Goal: Task Accomplishment & Management: Manage account settings

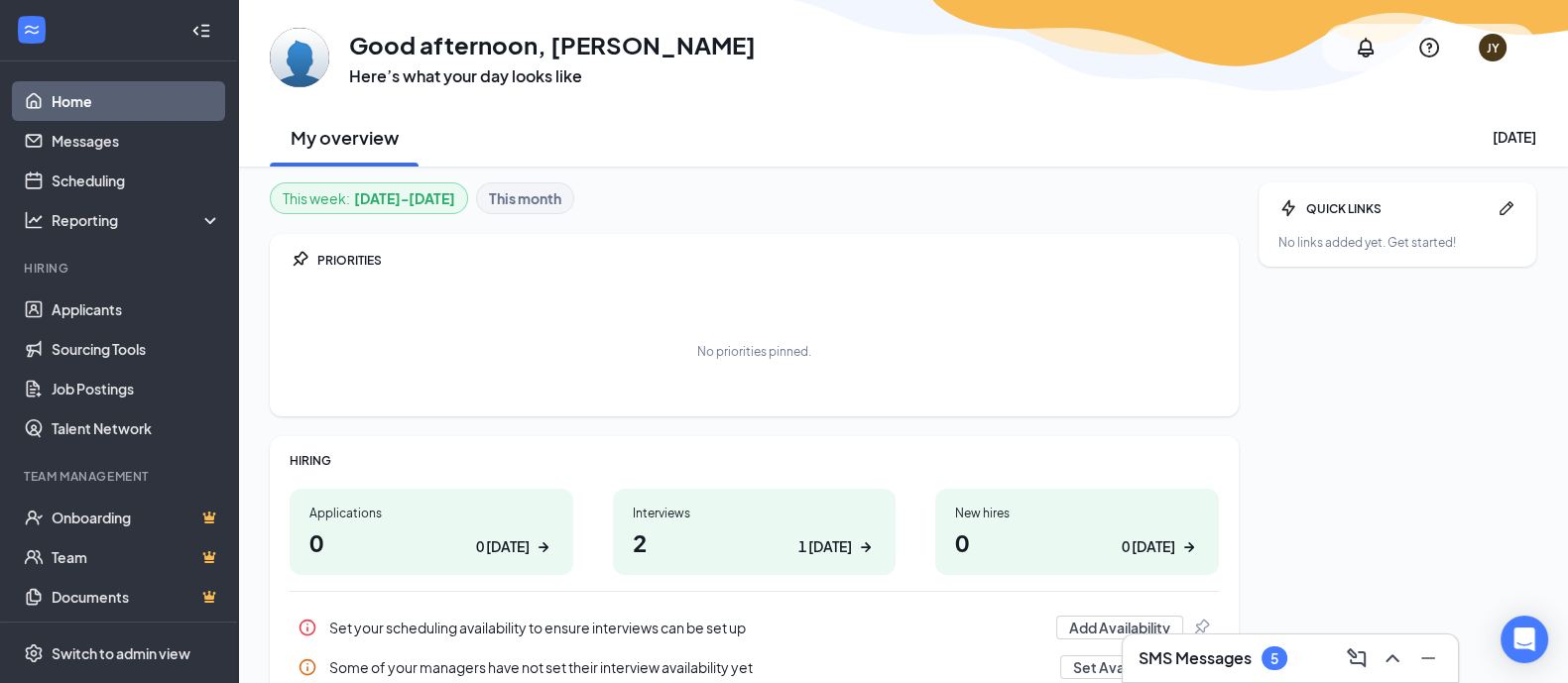
click at [815, 543] on div "1 [DATE]" at bounding box center [825, 547] width 54 height 21
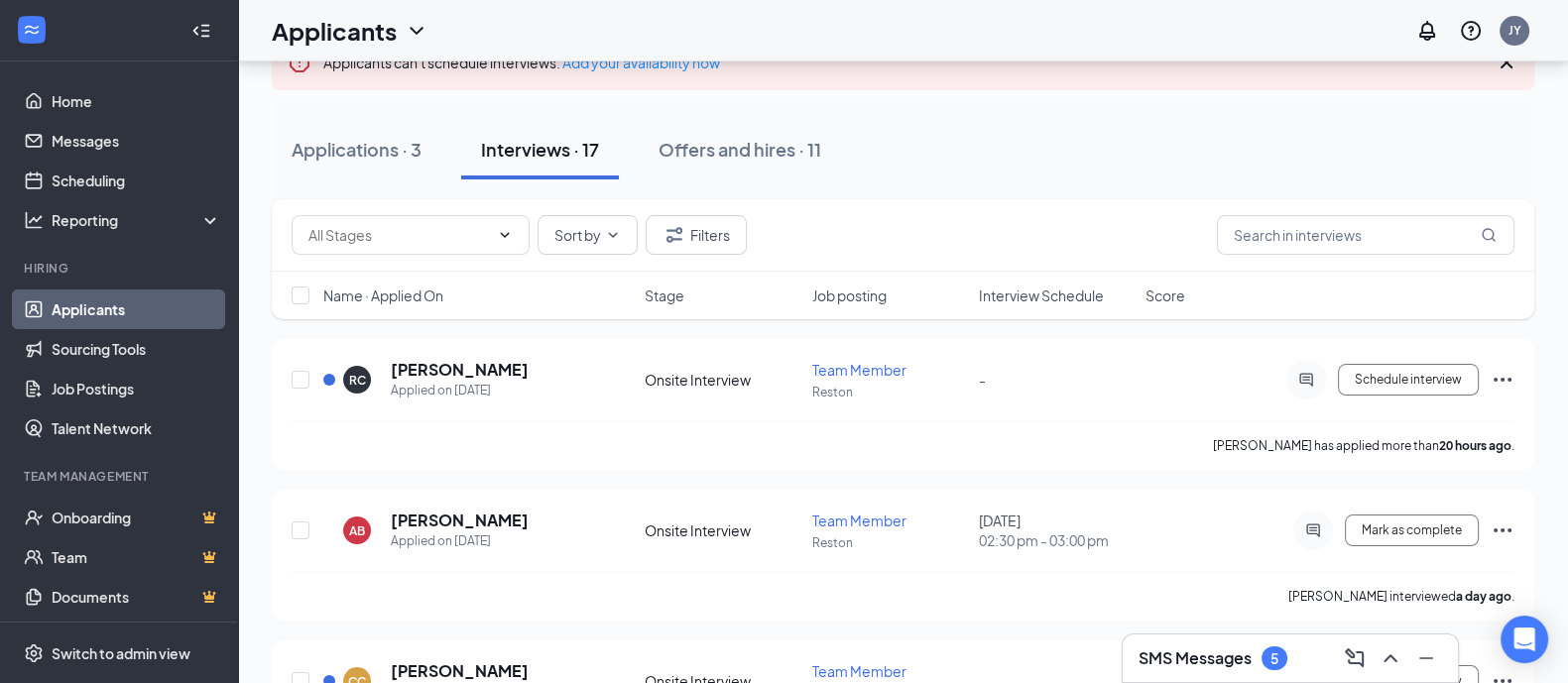
scroll to position [89, 0]
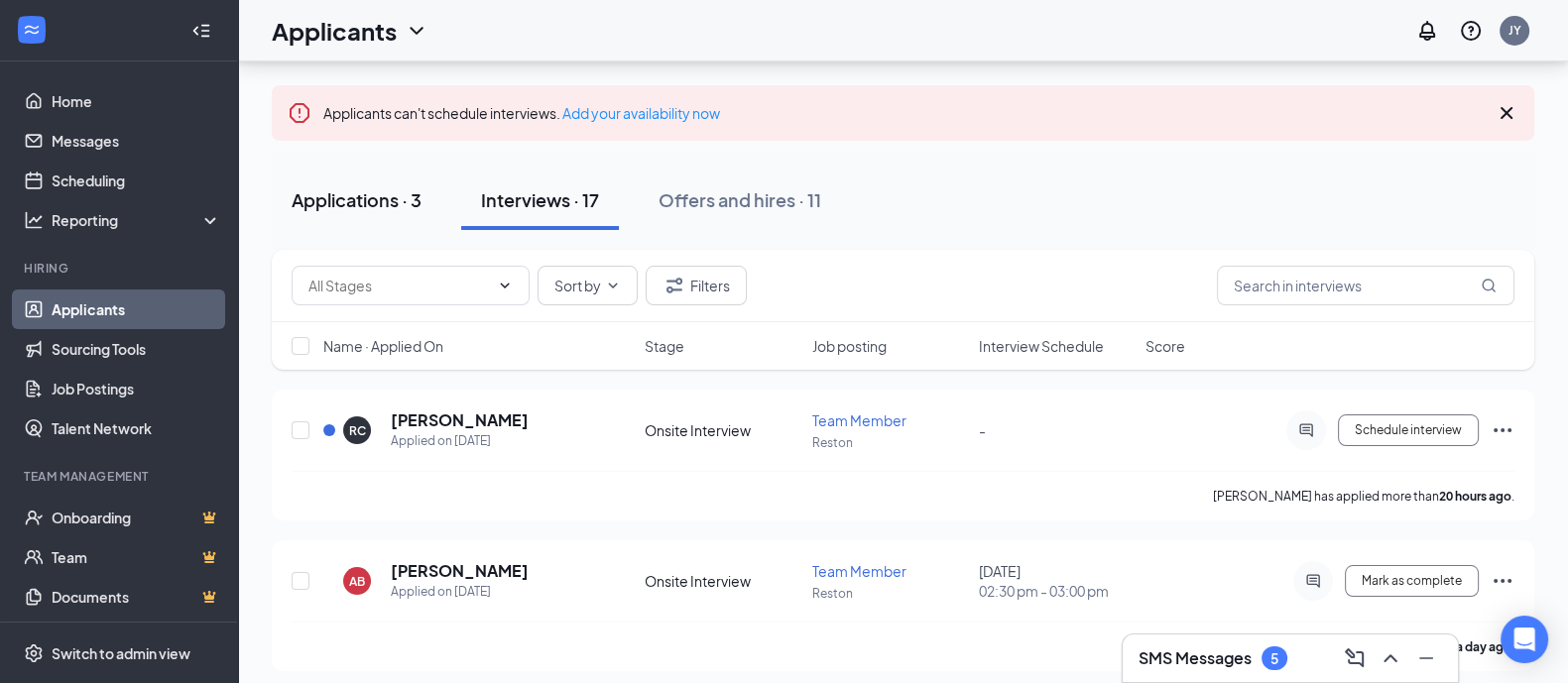
click at [390, 203] on div "Applications · 3" at bounding box center [357, 199] width 130 height 25
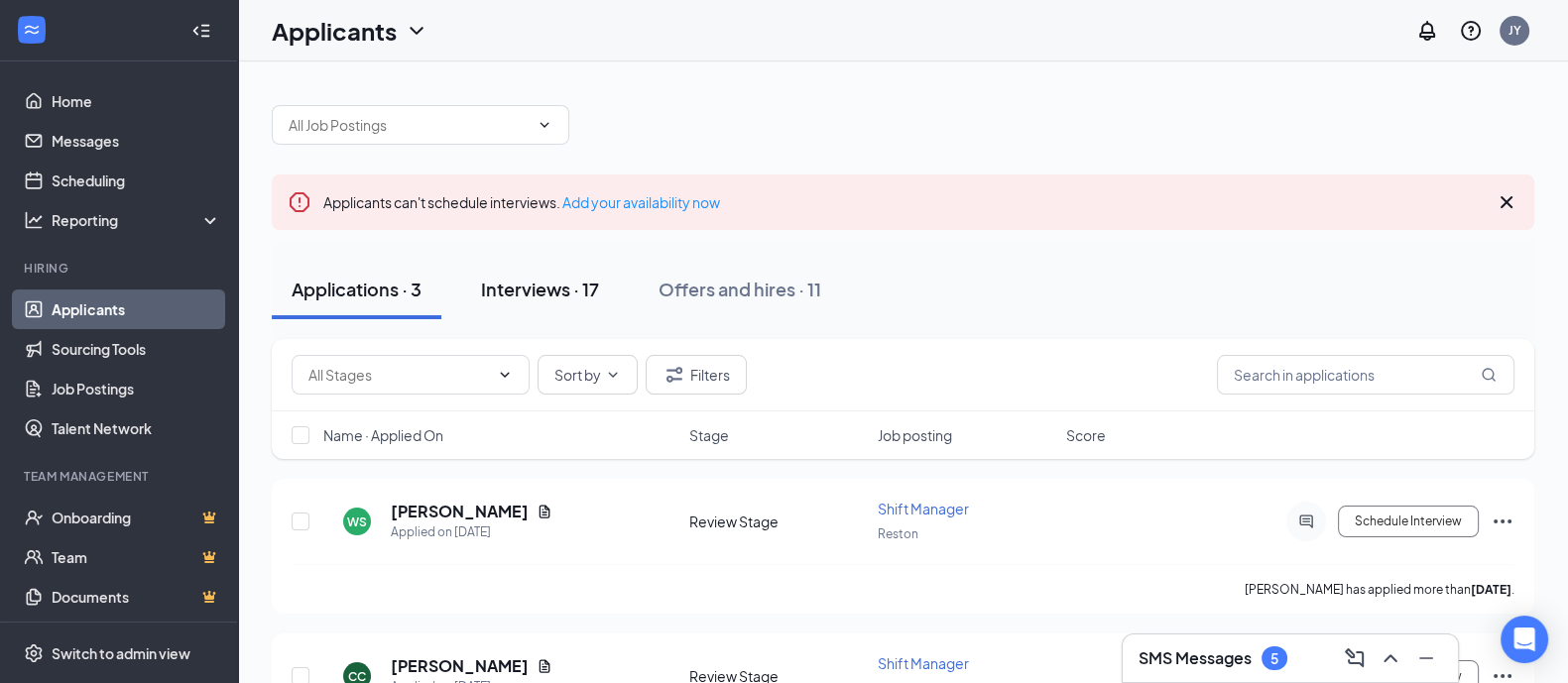
click at [593, 299] on div "Interviews · 17" at bounding box center [540, 289] width 118 height 25
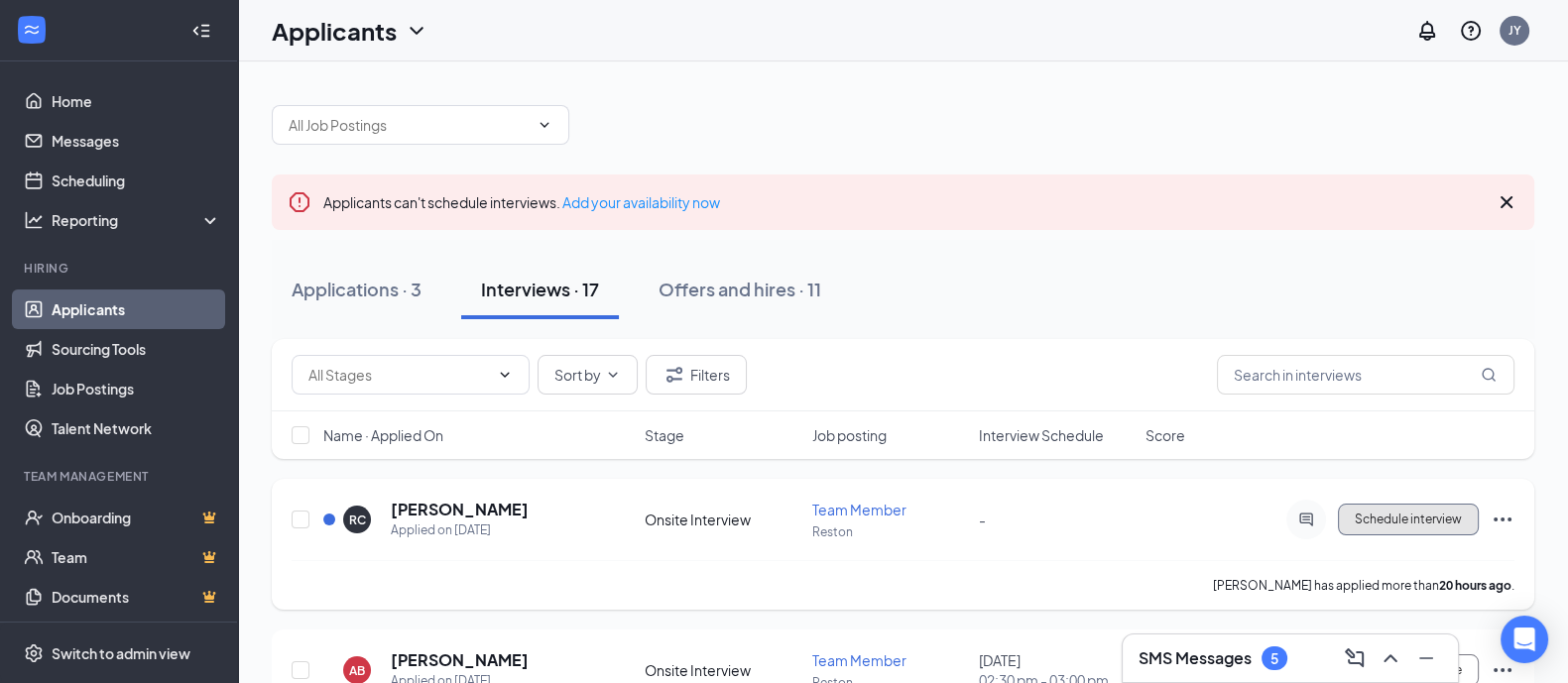
click at [1403, 513] on span "Schedule interview" at bounding box center [1408, 520] width 107 height 14
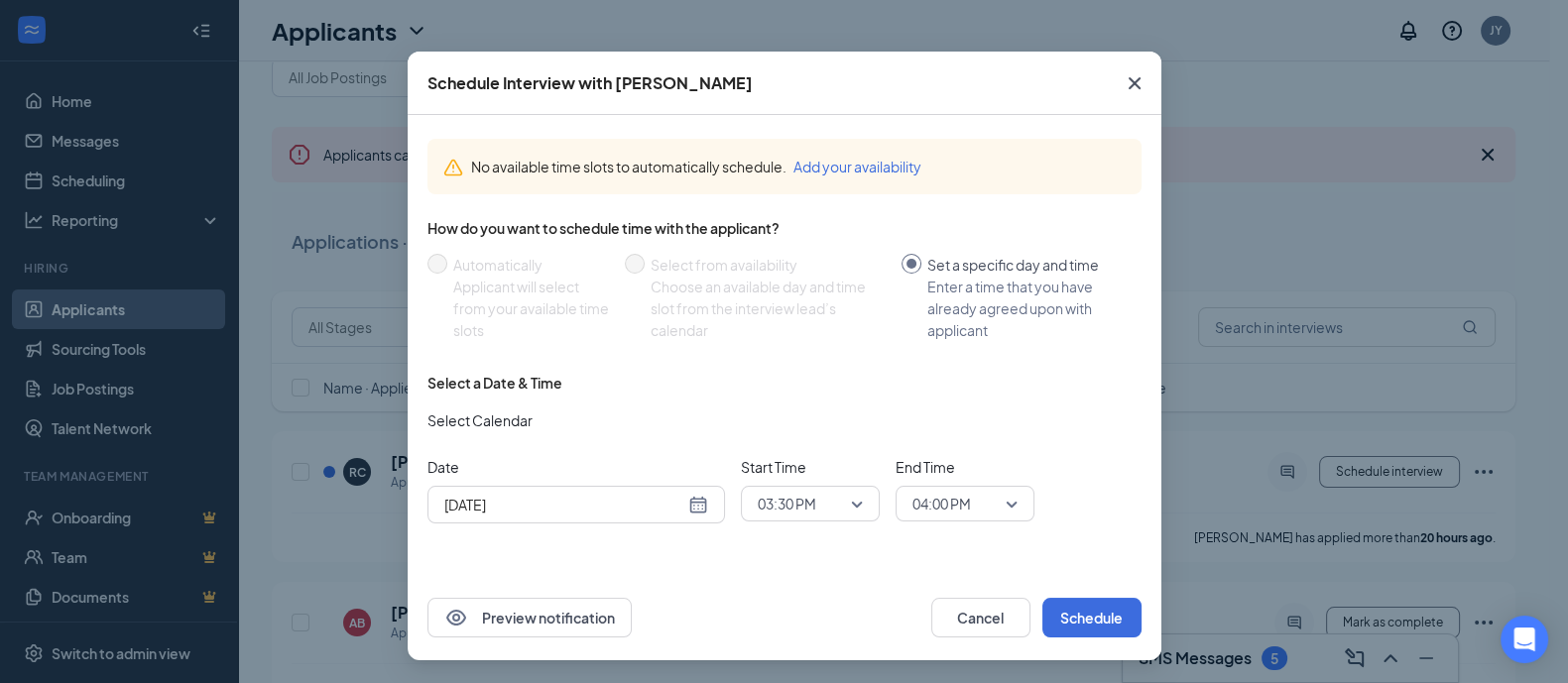
scroll to position [49, 0]
click at [850, 163] on button "Add your availability" at bounding box center [857, 167] width 128 height 22
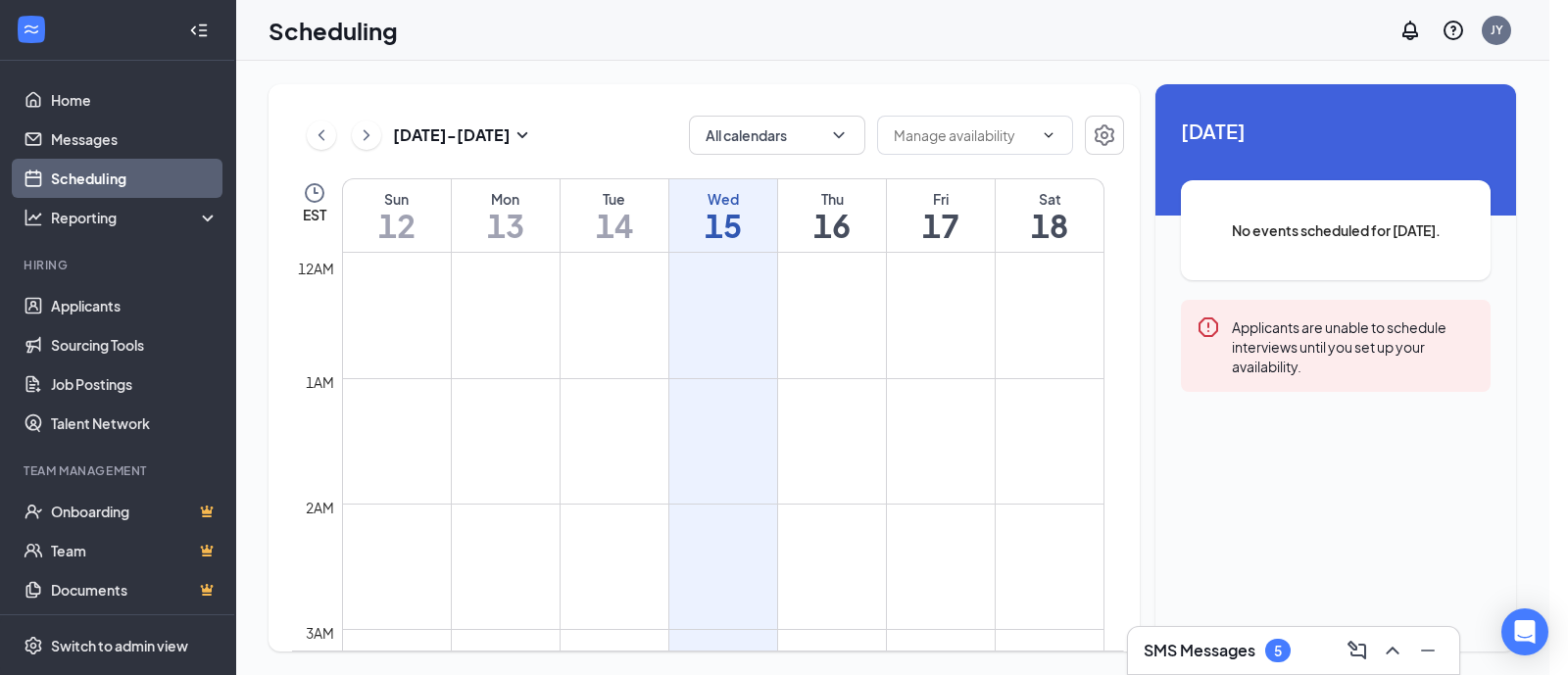
scroll to position [964, 0]
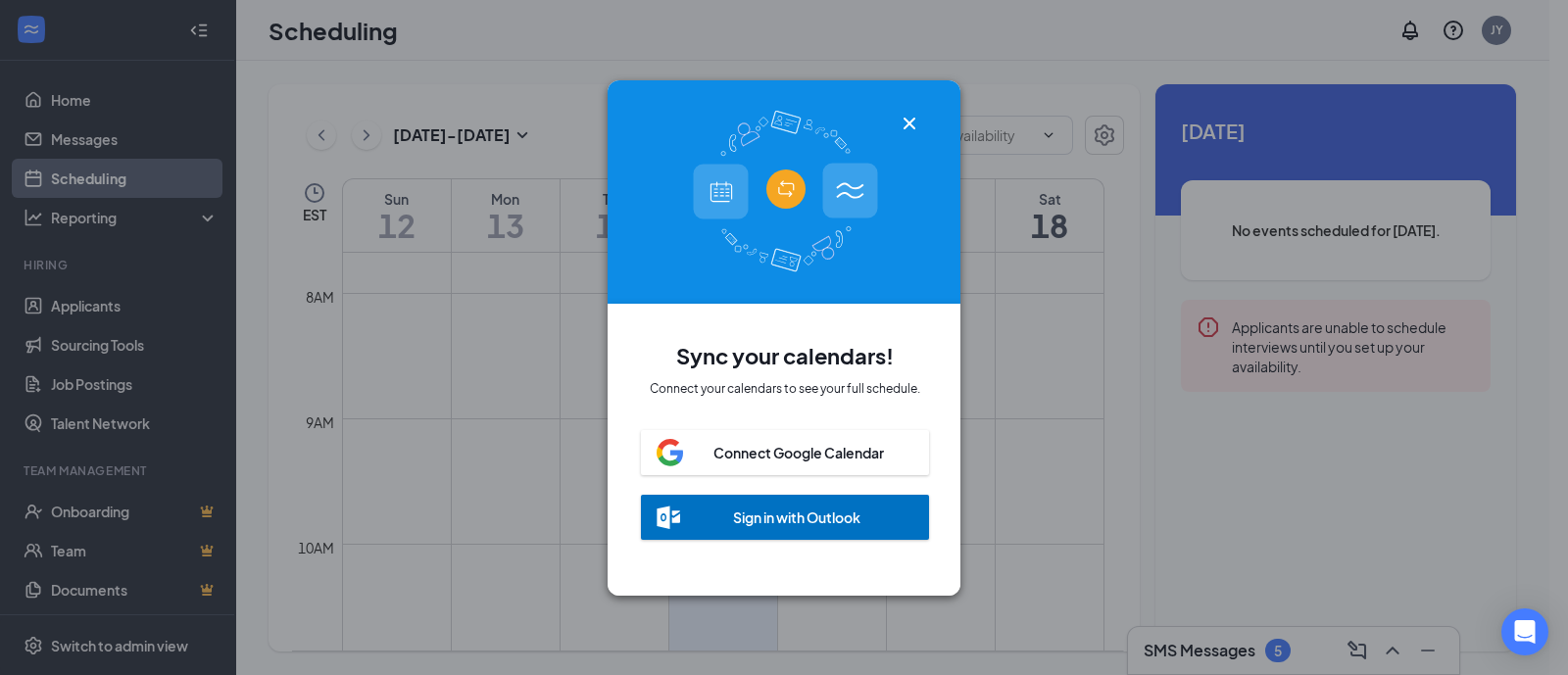
click at [912, 114] on icon "Cross" at bounding box center [909, 124] width 24 height 24
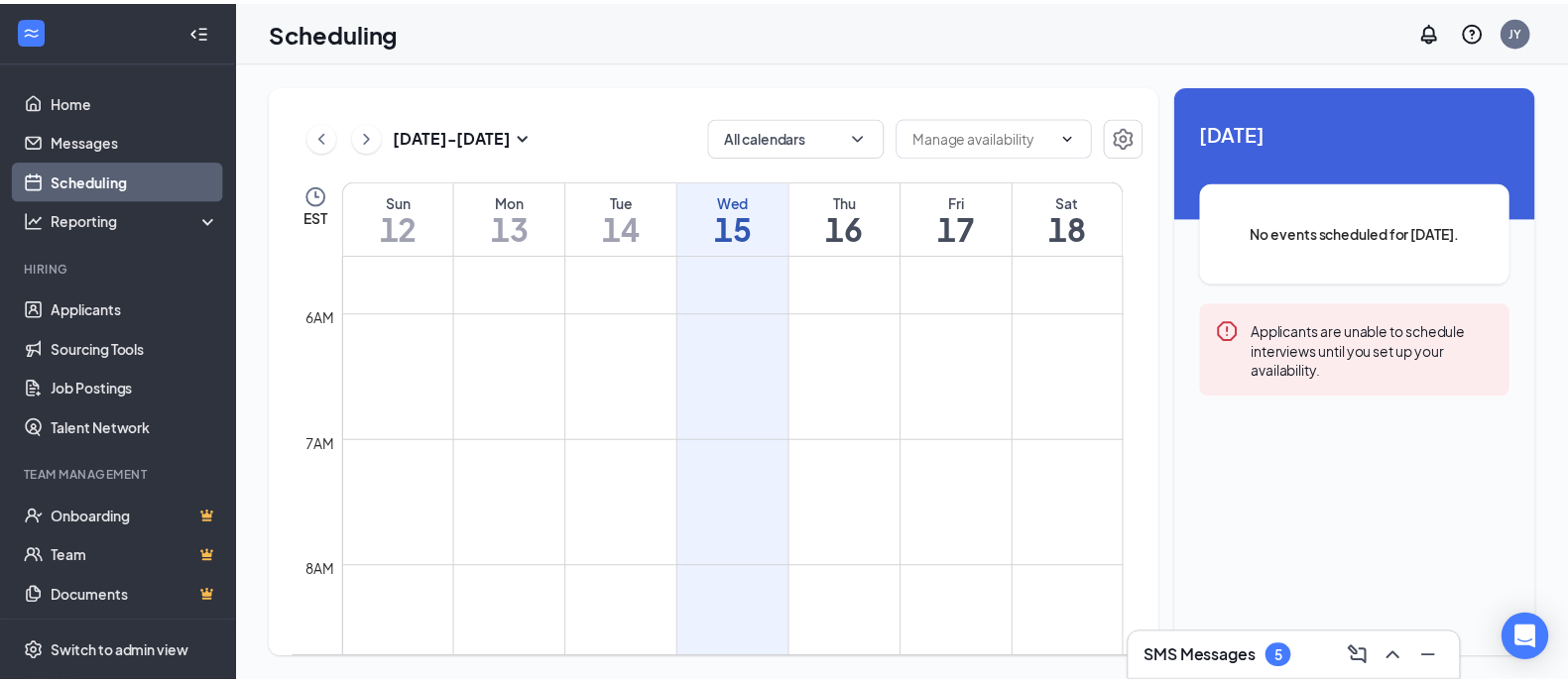
scroll to position [0, 0]
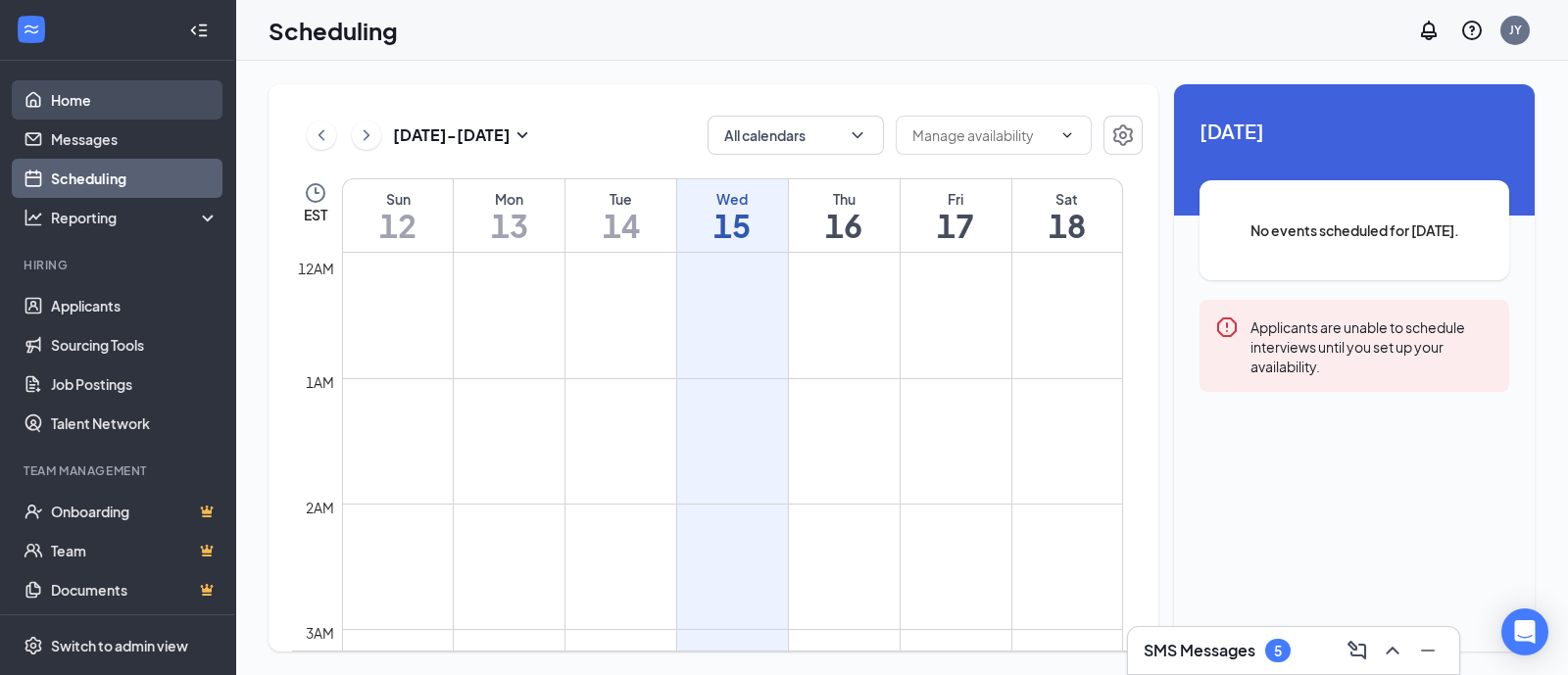
click at [110, 110] on link "Home" at bounding box center [135, 100] width 168 height 40
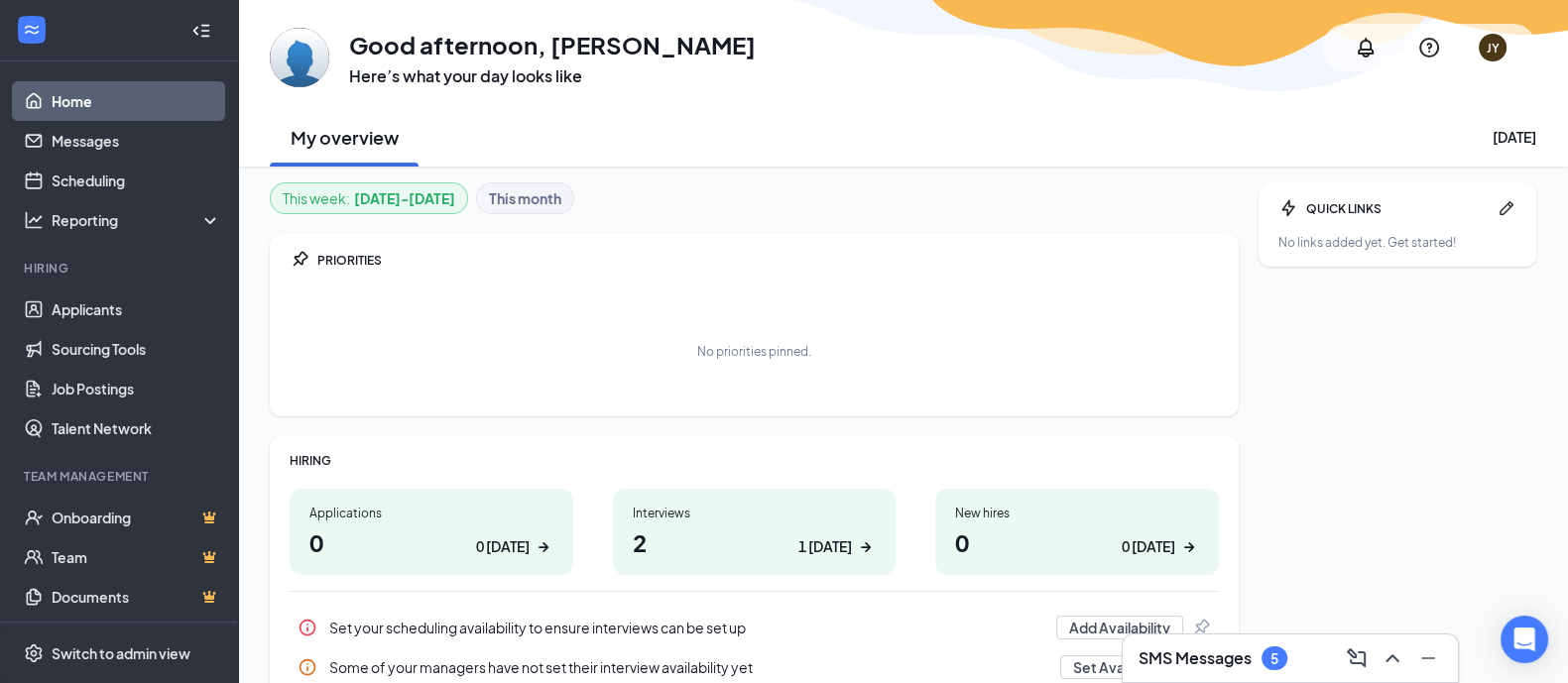
click at [111, 111] on link "Home" at bounding box center [137, 101] width 170 height 40
click at [54, 95] on link "Home" at bounding box center [137, 101] width 170 height 40
click at [30, 36] on icon "WorkstreamLogo" at bounding box center [32, 30] width 20 height 20
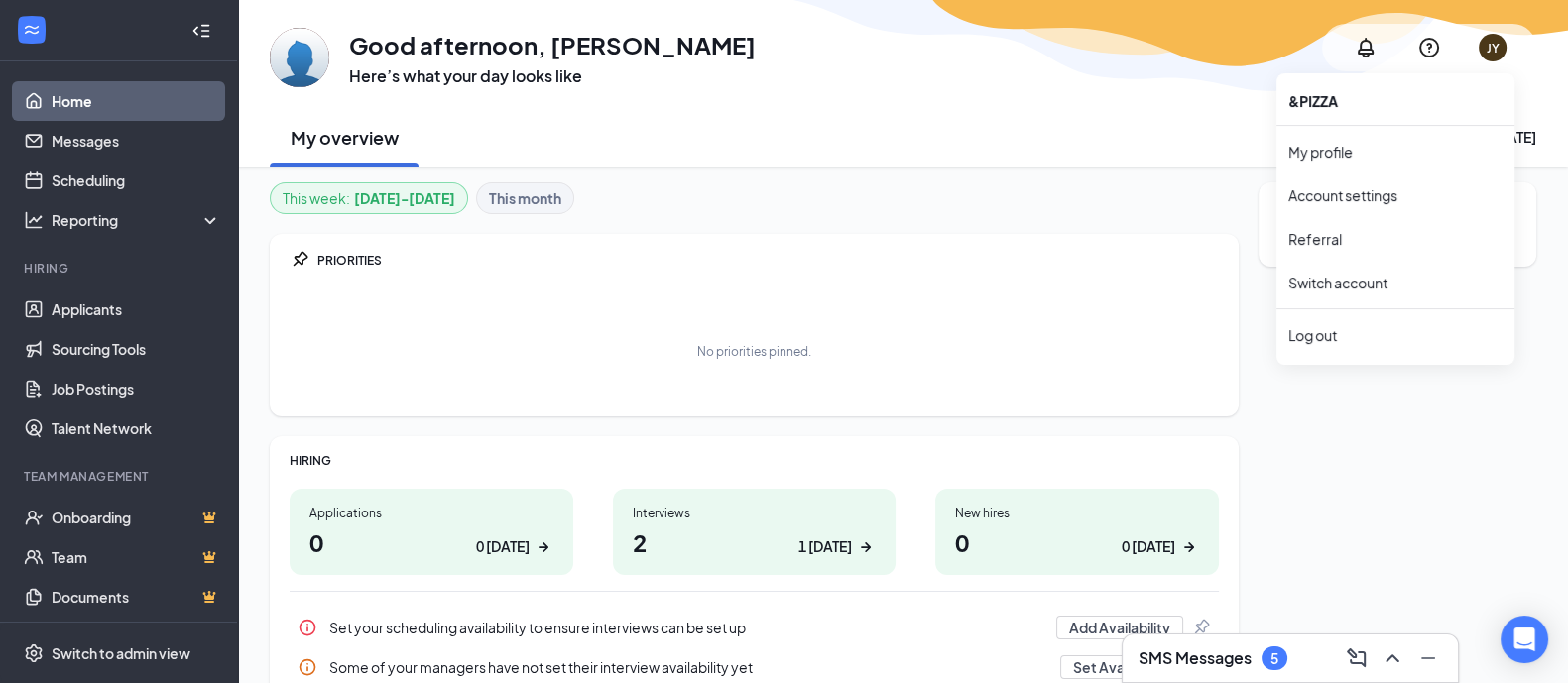
click at [1494, 52] on div "JY" at bounding box center [1493, 48] width 13 height 17
click at [1350, 150] on link "My profile" at bounding box center [1395, 152] width 214 height 20
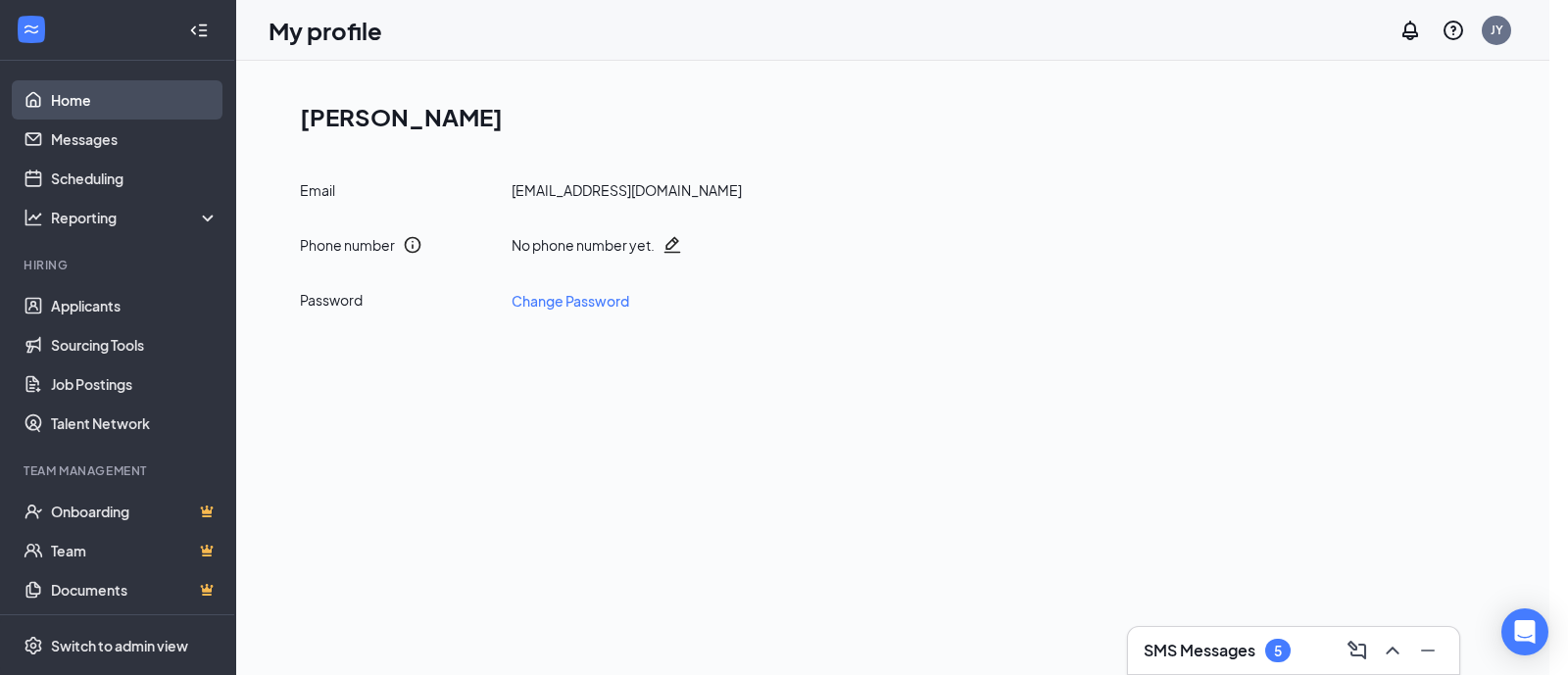
click at [110, 97] on link "Home" at bounding box center [135, 100] width 168 height 40
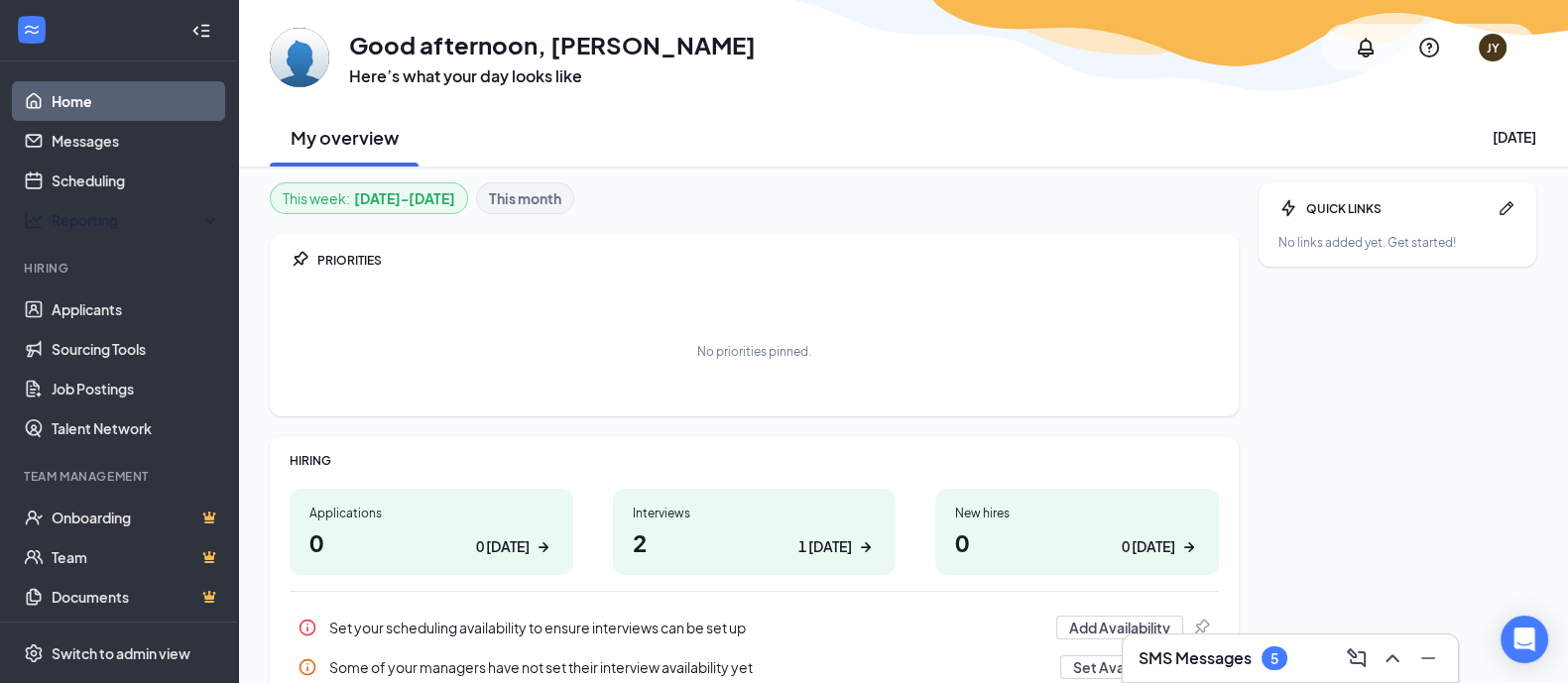
drag, startPoint x: 1477, startPoint y: 1, endPoint x: 893, endPoint y: 221, distance: 624.2
click at [893, 221] on div "This week : [DATE] - [DATE] This month PRIORITIES No priorities pinned. HIRING …" at bounding box center [754, 462] width 969 height 560
